Goal: Transaction & Acquisition: Purchase product/service

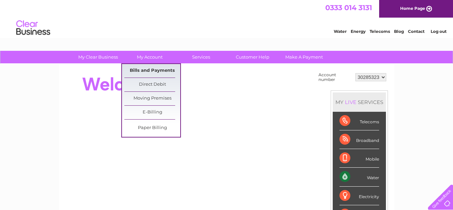
click at [154, 73] on link "Bills and Payments" at bounding box center [152, 71] width 56 height 14
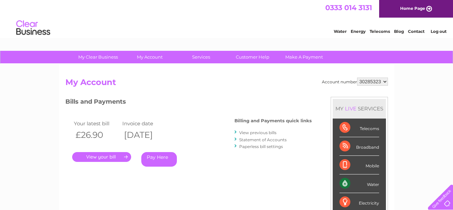
click at [167, 158] on link "Pay Here" at bounding box center [159, 159] width 36 height 15
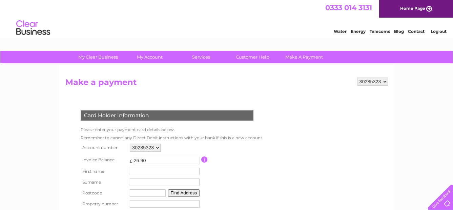
scroll to position [68, 0]
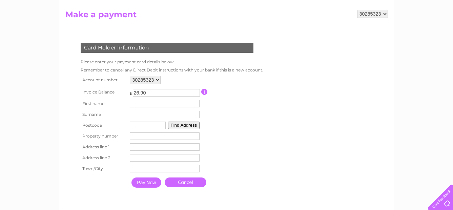
click at [178, 104] on input "text" at bounding box center [165, 103] width 70 height 7
type input "[PERSON_NAME]"
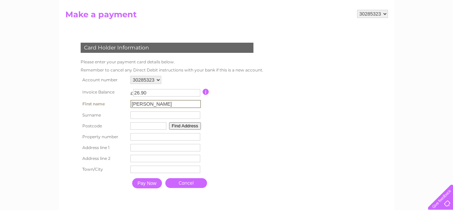
type input "Katuszonek"
type input "WF1 1YB"
type input "Bishopgate Walk, 43 The Ridings Centre"
type input "The Ridings Centre"
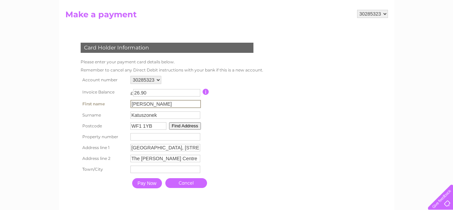
type input "Wakefield"
click at [193, 136] on input "number" at bounding box center [165, 136] width 70 height 7
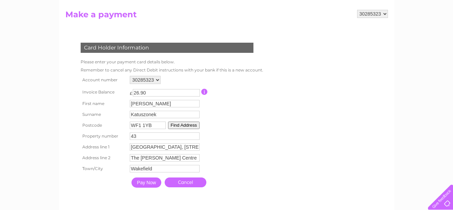
type input "43"
click at [235, 149] on table "Account number 30285323 Invoice Balance £ 26.90 First name Simon Surname 43" at bounding box center [170, 132] width 183 height 117
click at [149, 186] on input "Pay Now" at bounding box center [146, 182] width 30 height 10
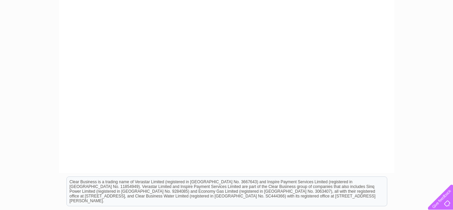
scroll to position [237, 0]
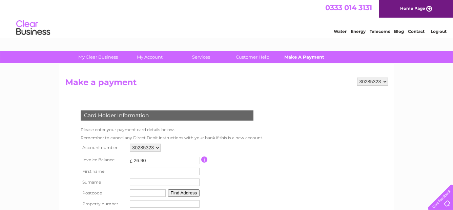
click at [304, 55] on link "Make A Payment" at bounding box center [304, 57] width 56 height 13
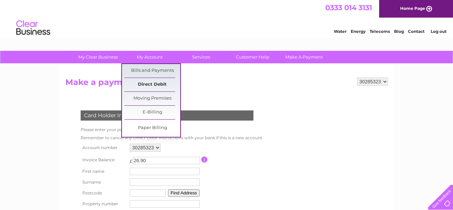
click at [159, 87] on link "Direct Debit" at bounding box center [152, 85] width 56 height 14
click at [162, 84] on link "Direct Debit" at bounding box center [152, 85] width 56 height 14
